Goal: Information Seeking & Learning: Learn about a topic

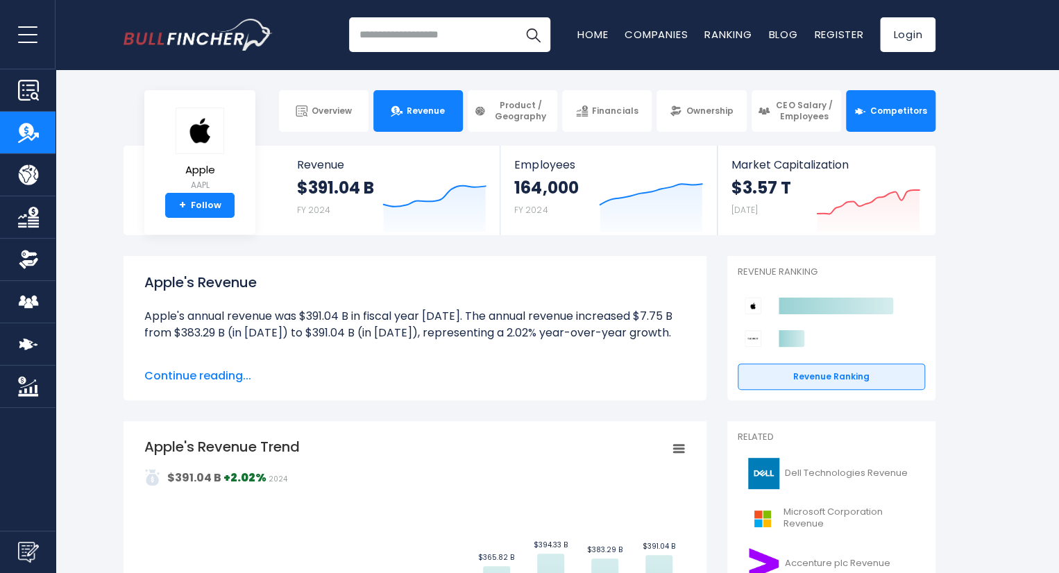
click at [867, 98] on link "Competitors" at bounding box center [891, 111] width 90 height 42
click at [901, 117] on link "Competitors" at bounding box center [891, 111] width 90 height 42
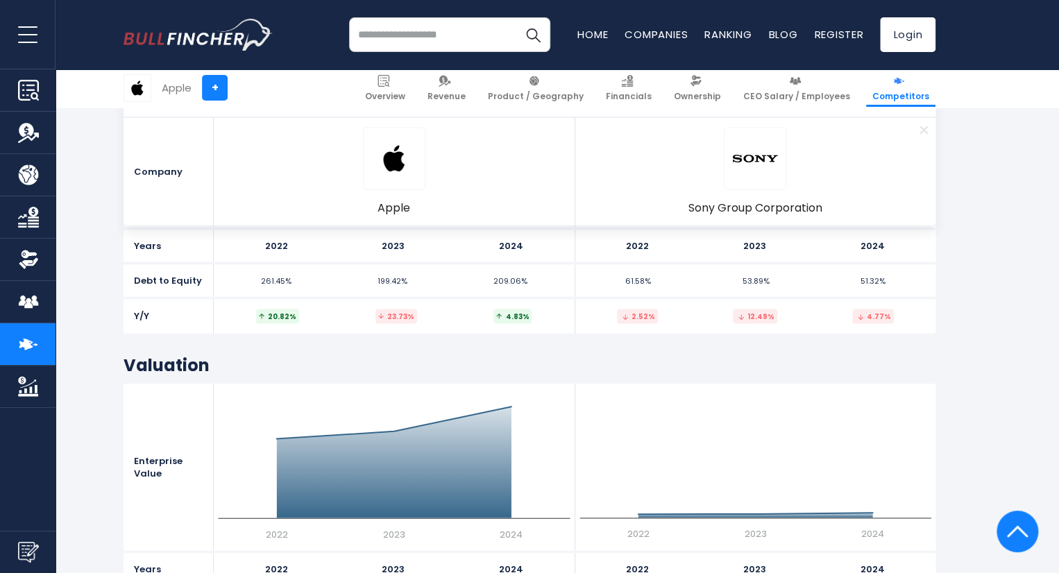
scroll to position [7080, 0]
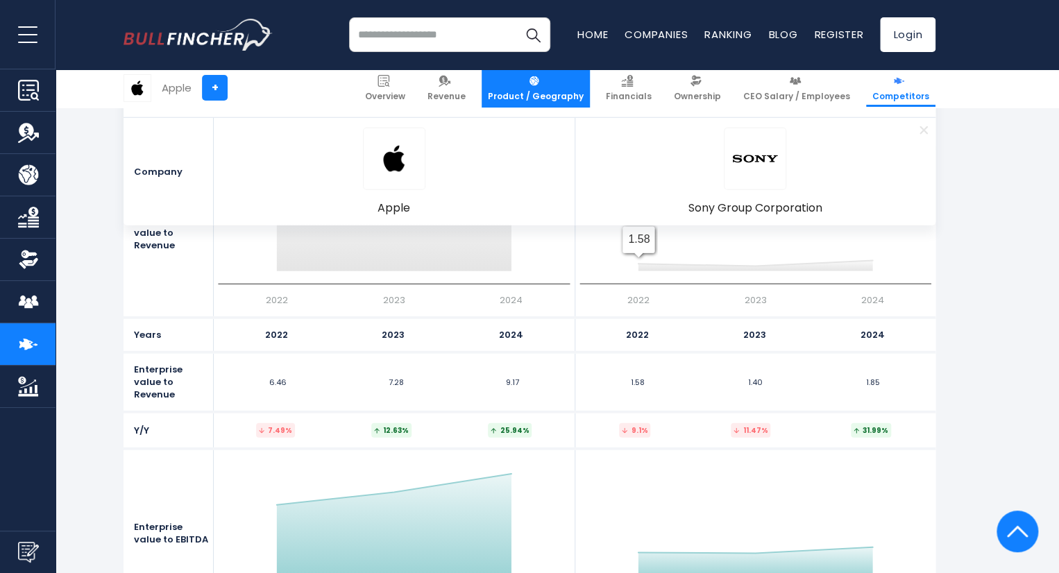
click at [558, 92] on span "Product / Geography" at bounding box center [536, 96] width 96 height 11
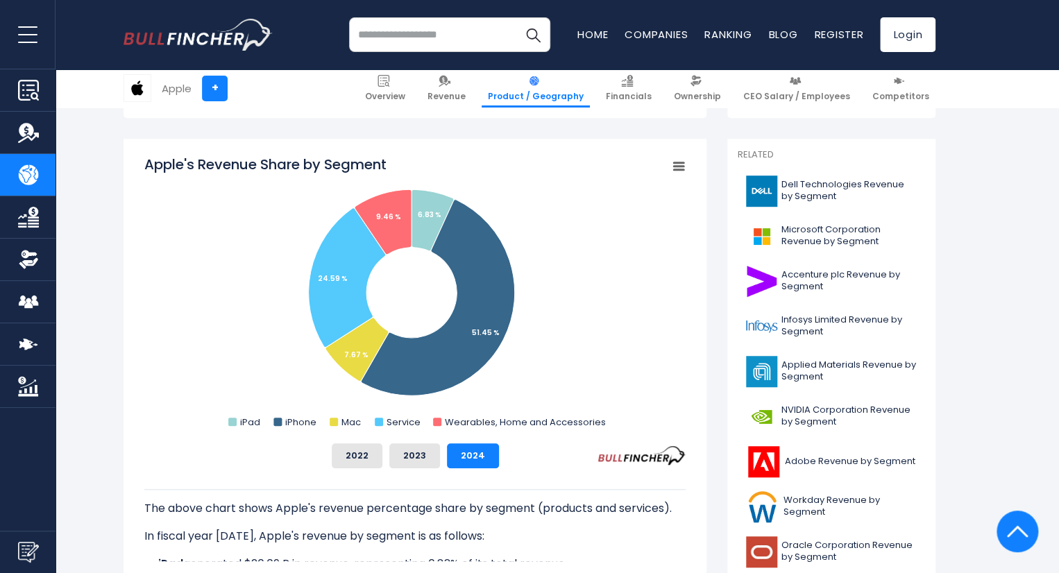
scroll to position [278, 0]
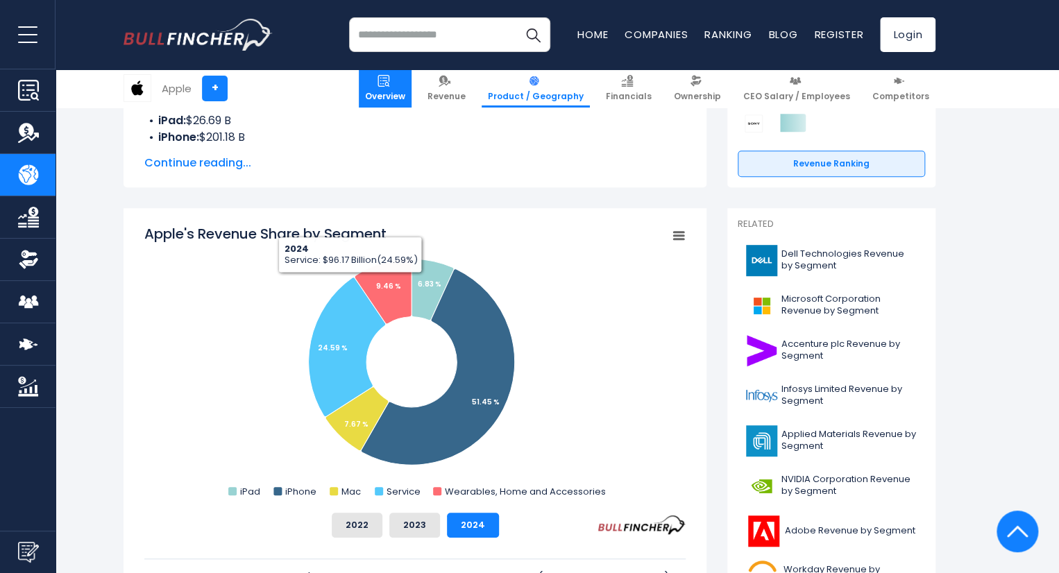
click at [394, 99] on span "Overview" at bounding box center [385, 96] width 40 height 11
click at [412, 77] on link "Overview" at bounding box center [385, 88] width 53 height 38
click at [398, 79] on link "Overview" at bounding box center [385, 88] width 53 height 38
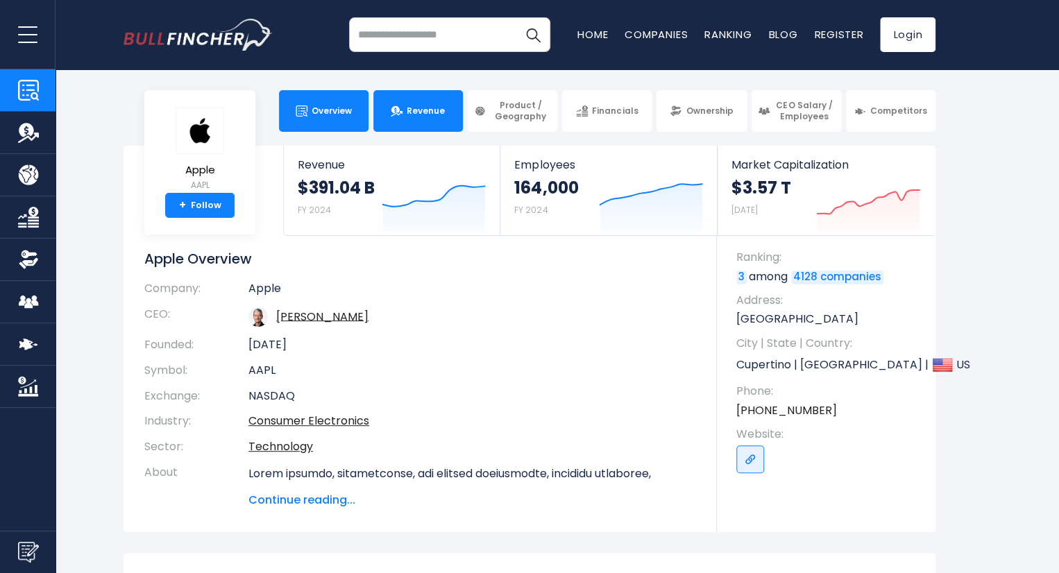
click at [439, 126] on link "Revenue" at bounding box center [418, 111] width 90 height 42
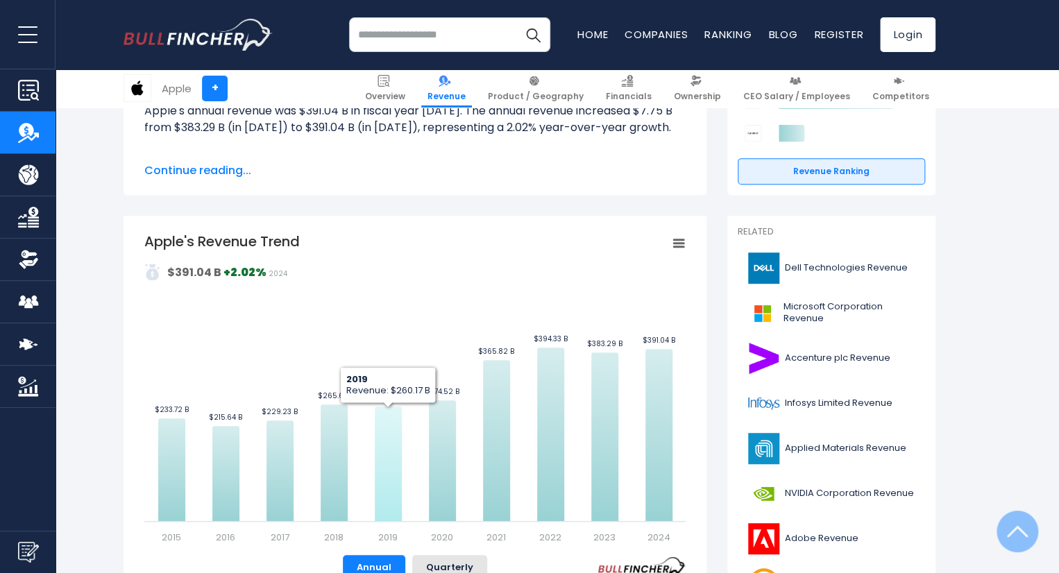
scroll to position [278, 0]
